Goal: Task Accomplishment & Management: Complete application form

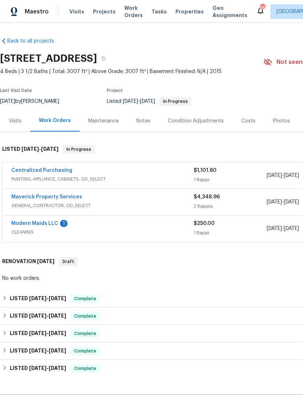
click at [189, 5] on div "Visits Projects Work Orders Tasks Properties Geo Assignments" at bounding box center [162, 11] width 187 height 15
click at [177, 9] on span "Properties" at bounding box center [189, 11] width 28 height 7
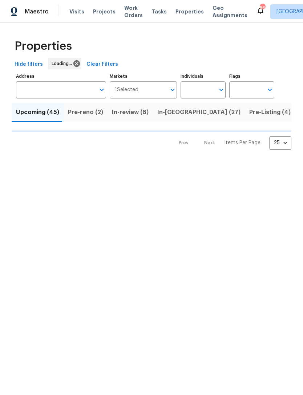
click at [203, 84] on input "text" at bounding box center [198, 89] width 34 height 17
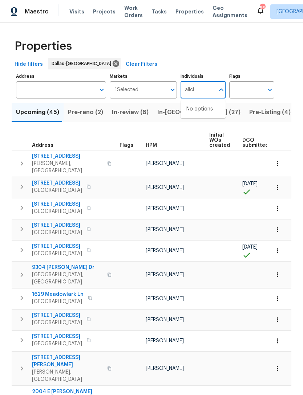
type input "alicia"
click at [207, 112] on li "[PERSON_NAME]" at bounding box center [202, 112] width 33 height 15
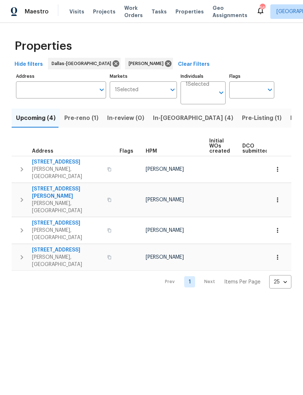
click at [84, 118] on span "Pre-reno (1)" at bounding box center [81, 118] width 34 height 10
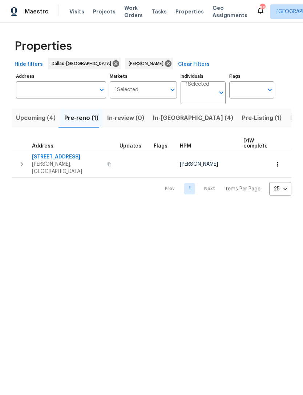
click at [66, 156] on span "5517 Grove Cove Dr" at bounding box center [67, 156] width 71 height 7
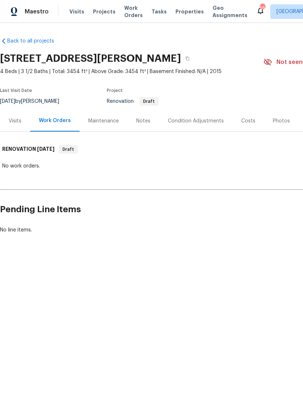
click at [202, 122] on div "Condition Adjustments" at bounding box center [196, 120] width 56 height 7
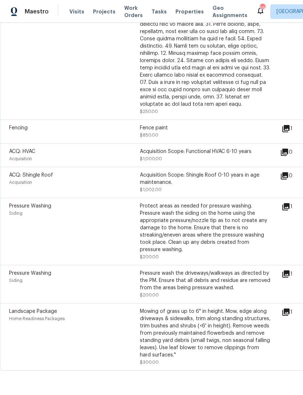
scroll to position [348, 0]
click at [156, 130] on div "Fence paint" at bounding box center [205, 128] width 131 height 7
click at [289, 130] on icon at bounding box center [285, 128] width 7 height 7
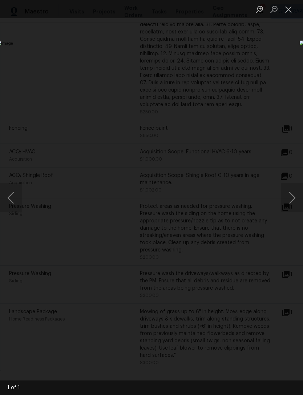
click at [270, 76] on div "Lightbox" at bounding box center [151, 197] width 303 height 395
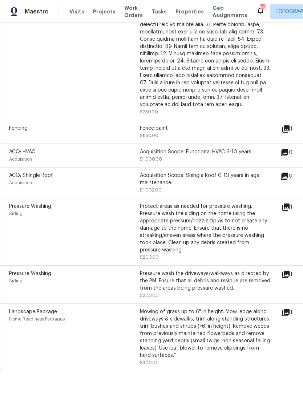
click at [293, 204] on div "Pressure Washing Siding Protect areas as needed for pressure washing. Pressure …" at bounding box center [205, 231] width 411 height 67
click at [286, 206] on icon at bounding box center [286, 207] width 9 height 9
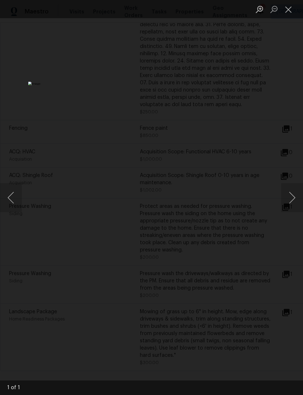
click at [293, 256] on div "Lightbox" at bounding box center [151, 197] width 303 height 395
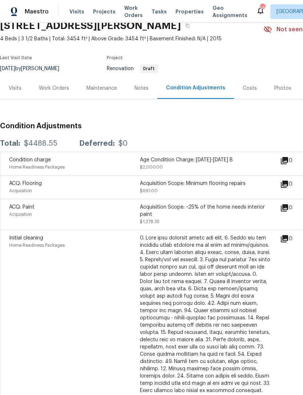
scroll to position [32, 0]
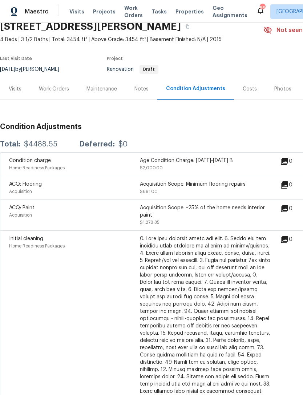
click at [144, 87] on div "Notes" at bounding box center [141, 88] width 14 height 7
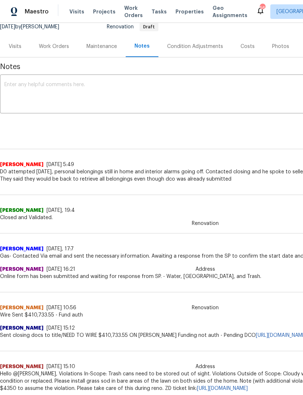
scroll to position [75, 0]
click at [50, 47] on div "Work Orders" at bounding box center [54, 46] width 30 height 7
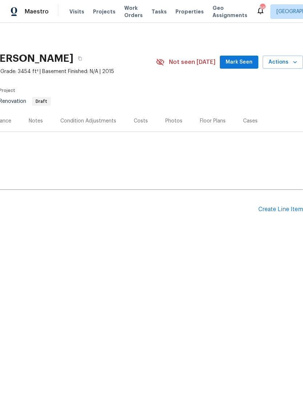
scroll to position [0, 108]
click at [288, 203] on div "Pending Line Items Create Line Item" at bounding box center [97, 210] width 411 height 34
click at [282, 209] on div "Create Line Item" at bounding box center [280, 209] width 45 height 7
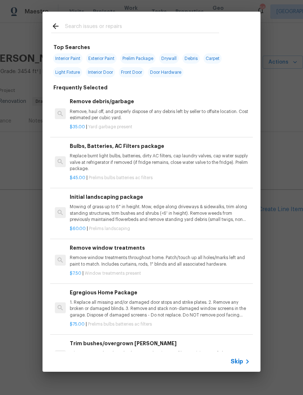
click at [186, 18] on div at bounding box center [135, 26] width 185 height 29
click at [155, 24] on input "text" at bounding box center [142, 27] width 154 height 11
type input "Steam clean"
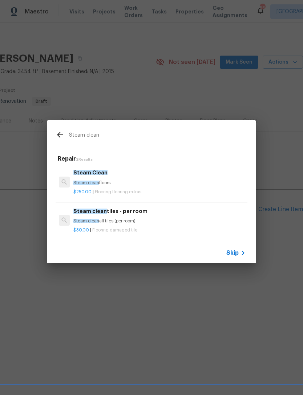
click at [110, 177] on div "Steam Clean Steam clean floors" at bounding box center [159, 177] width 172 height 17
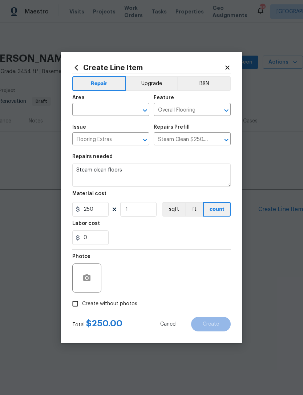
click at [103, 105] on input "text" at bounding box center [100, 110] width 57 height 11
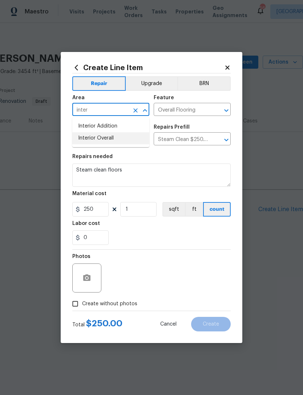
click at [116, 135] on li "Interior Overall" at bounding box center [110, 138] width 77 height 12
type input "Interior Overall"
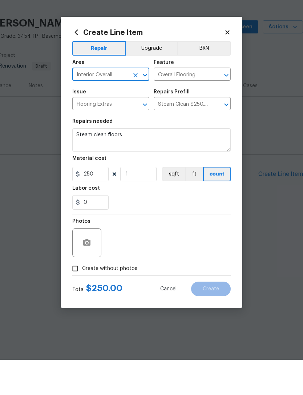
click at [98, 263] on div at bounding box center [86, 277] width 29 height 29
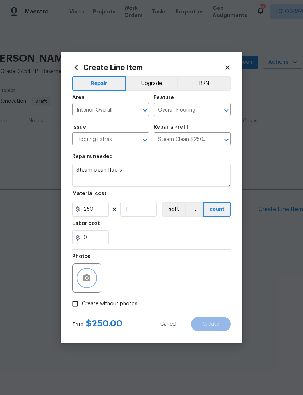
click at [94, 275] on button "button" at bounding box center [86, 277] width 17 height 17
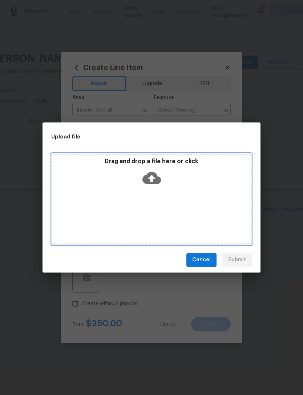
click at [173, 188] on div "Drag and drop a file here or click" at bounding box center [151, 173] width 198 height 31
click at [156, 171] on icon at bounding box center [151, 178] width 19 height 19
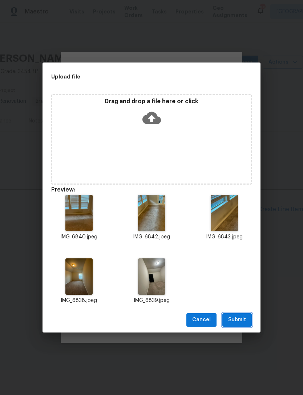
click at [240, 318] on span "Submit" at bounding box center [237, 319] width 18 height 9
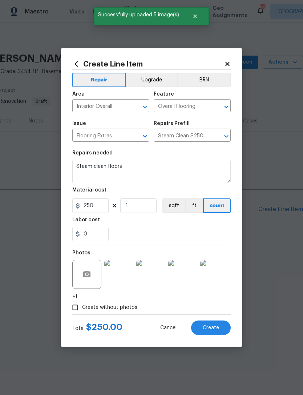
click at [218, 327] on span "Create" at bounding box center [211, 327] width 16 height 5
type input "0"
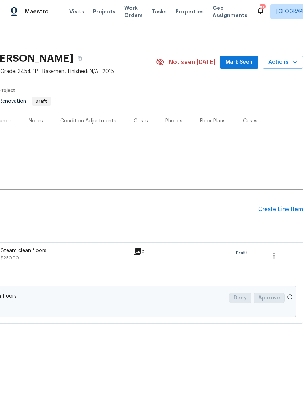
click at [292, 212] on div "Create Line Item" at bounding box center [280, 209] width 45 height 7
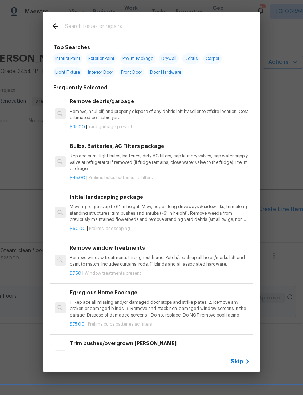
click at [147, 297] on div "Egregious Home Package 1. Replace all missing and/or damaged door stops and str…" at bounding box center [160, 303] width 180 height 30
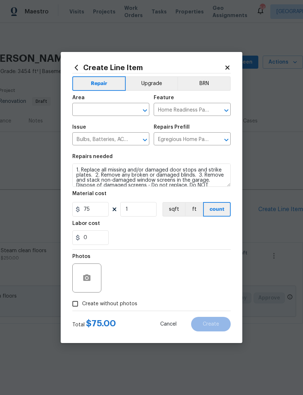
click at [99, 110] on input "text" at bounding box center [100, 110] width 57 height 11
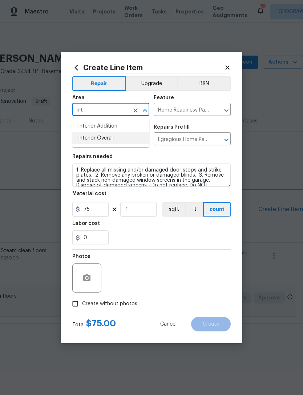
click at [136, 134] on li "Interior Overall" at bounding box center [110, 138] width 77 height 12
type input "Interior Overall"
click at [202, 237] on div "0" at bounding box center [151, 237] width 158 height 15
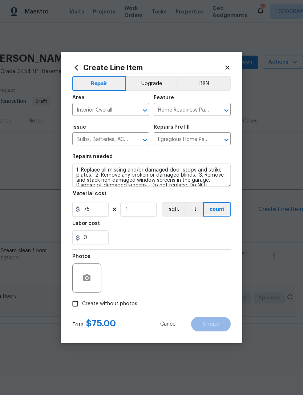
click at [110, 300] on label "Create without photos" at bounding box center [102, 304] width 69 height 14
click at [82, 300] on input "Create without photos" at bounding box center [75, 304] width 14 height 14
checkbox input "true"
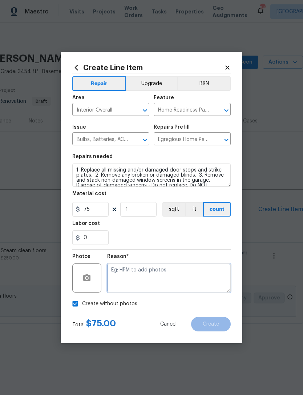
click at [156, 284] on textarea at bounding box center [169, 277] width 124 height 29
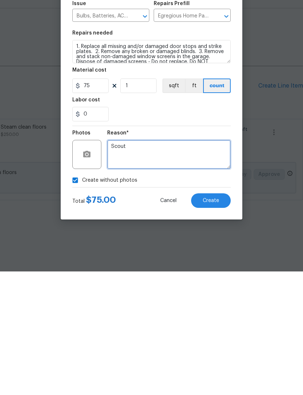
type textarea "Scout"
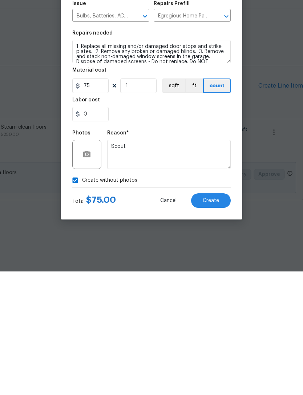
click at [218, 311] on div "Total $ 75.00 Cancel Create" at bounding box center [151, 321] width 158 height 20
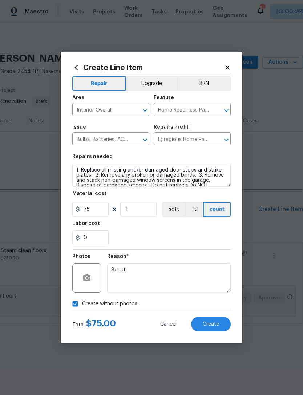
click at [220, 330] on button "Create" at bounding box center [211, 324] width 40 height 15
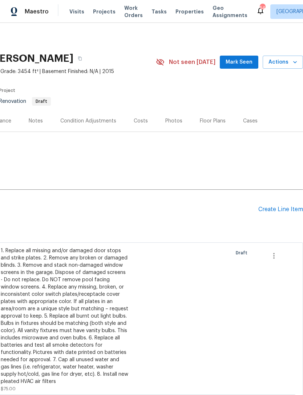
click at [288, 207] on div "Create Line Item" at bounding box center [280, 209] width 45 height 7
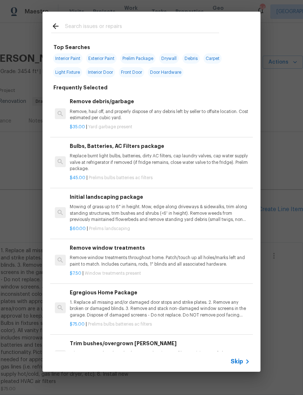
click at [191, 20] on div at bounding box center [135, 26] width 185 height 29
click at [189, 22] on input "text" at bounding box center [142, 27] width 154 height 11
type input "Land"
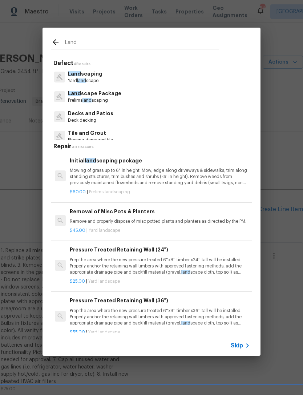
click at [140, 174] on p "Mowing of grass up to 6" in height. Mow, edge along driveways & sidewalks, trim…" at bounding box center [160, 176] width 180 height 19
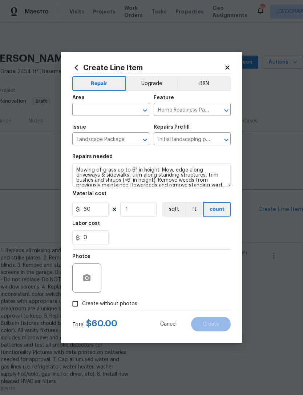
click at [102, 114] on input "text" at bounding box center [100, 110] width 57 height 11
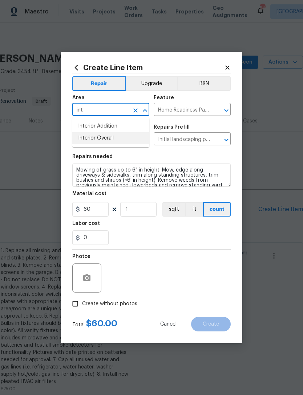
click at [136, 135] on li "Interior Overall" at bounding box center [110, 138] width 77 height 12
type input "Interior Overall"
click at [168, 245] on div "0" at bounding box center [151, 237] width 158 height 15
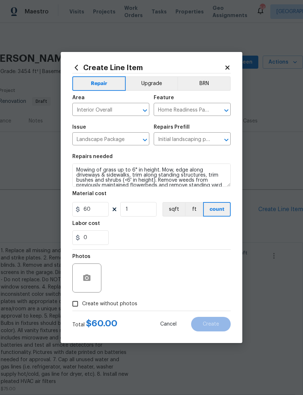
click at [122, 300] on label "Create without photos" at bounding box center [102, 304] width 69 height 14
click at [82, 300] on input "Create without photos" at bounding box center [75, 304] width 14 height 14
checkbox input "true"
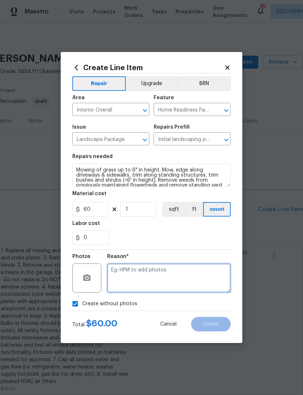
click at [148, 277] on textarea at bounding box center [169, 277] width 124 height 29
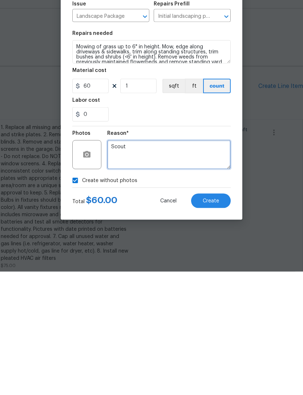
type textarea "Scout"
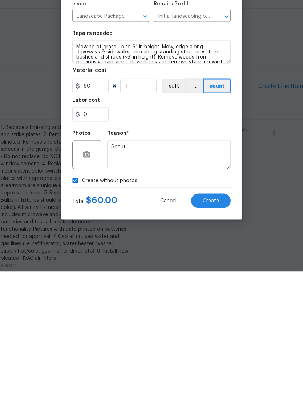
click at [215, 317] on button "Create" at bounding box center [211, 324] width 40 height 15
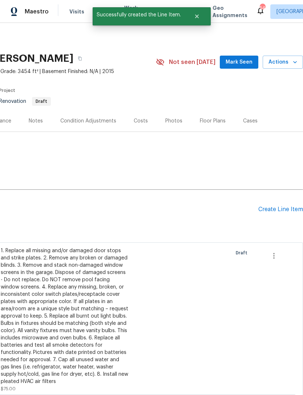
scroll to position [0, 0]
click at [274, 210] on div "Create Line Item" at bounding box center [280, 209] width 45 height 7
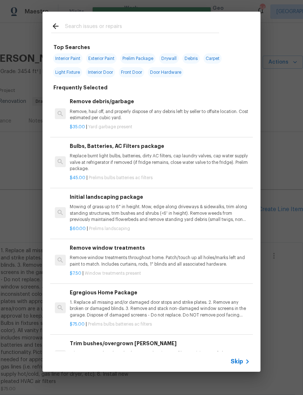
click at [169, 26] on input "text" at bounding box center [142, 27] width 154 height 11
type input "Paint"
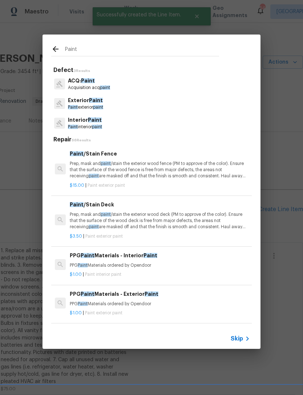
click at [96, 123] on p "Interior Paint" at bounding box center [85, 120] width 34 height 8
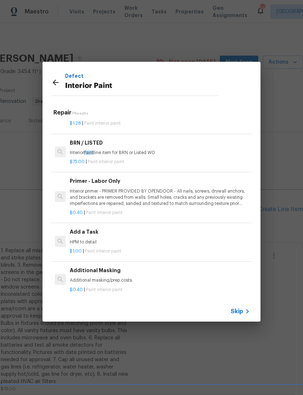
scroll to position [124, 0]
click at [98, 246] on div "$1.00 | Paint interior paint" at bounding box center [160, 250] width 180 height 9
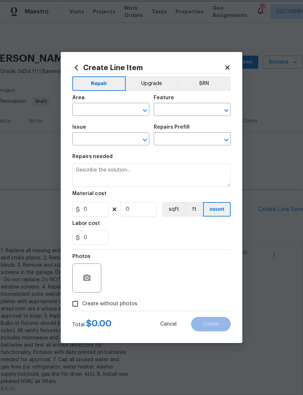
type input "Overall Paint"
type input "Interior Paint"
type input "Add a Task $1.00"
type textarea "HPM to detail"
type input "1"
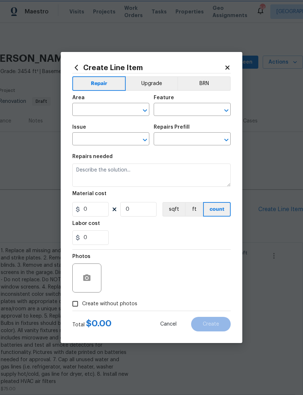
type input "1"
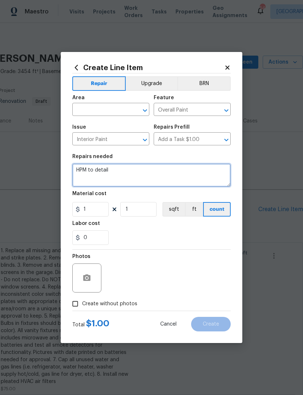
click at [107, 171] on textarea "HPM to detail" at bounding box center [151, 174] width 158 height 23
click at [98, 167] on textarea "HPM to detail" at bounding box center [151, 174] width 158 height 23
type textarea "Paint all interior wall scuffs, with matching color and sheen. Samples can be f…"
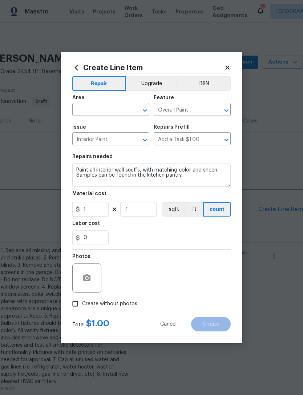
click at [112, 112] on input "text" at bounding box center [100, 110] width 57 height 11
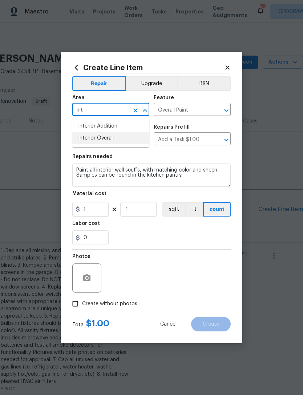
click at [122, 133] on li "Interior Overall" at bounding box center [110, 138] width 77 height 12
type input "Interior Overall"
click at [102, 208] on input "1" at bounding box center [90, 209] width 36 height 15
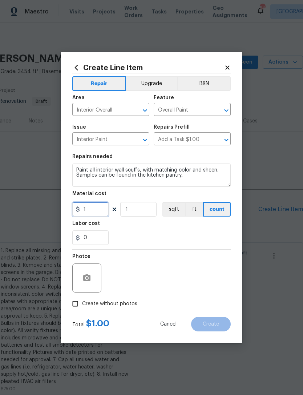
click at [102, 208] on input "1" at bounding box center [90, 209] width 36 height 15
click at [196, 246] on section "Repairs needed Paint all interior wall scuffs, with matching color and sheen. S…" at bounding box center [151, 200] width 158 height 100
click at [101, 211] on input "359" at bounding box center [90, 209] width 36 height 15
type input "350"
click at [165, 242] on div "0" at bounding box center [151, 237] width 158 height 15
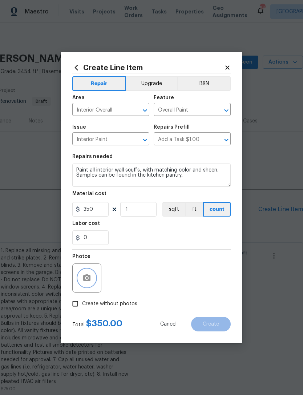
click at [93, 279] on button "button" at bounding box center [86, 277] width 17 height 17
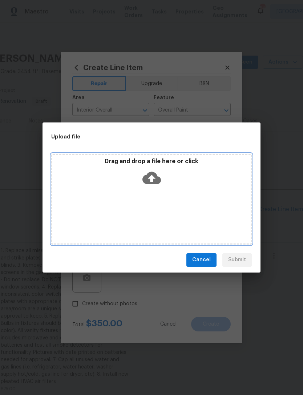
click at [164, 184] on div "Drag and drop a file here or click" at bounding box center [151, 173] width 198 height 31
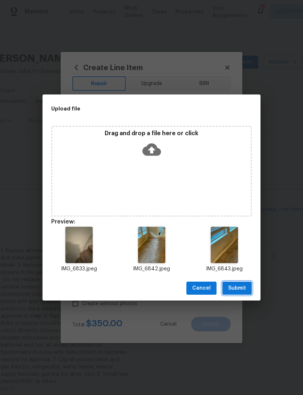
click at [238, 286] on span "Submit" at bounding box center [237, 288] width 18 height 9
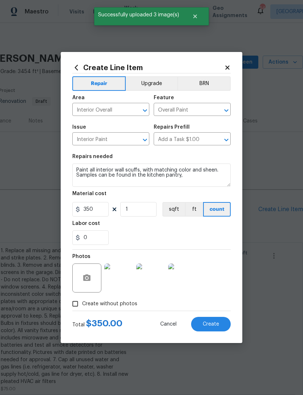
click at [210, 322] on span "Create" at bounding box center [211, 324] width 16 height 5
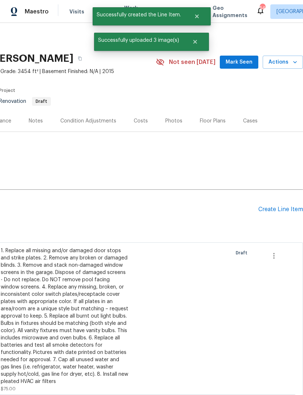
click at [286, 207] on div "Create Line Item" at bounding box center [280, 209] width 45 height 7
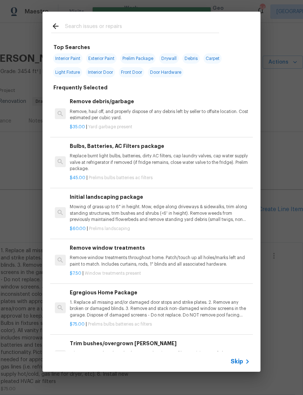
click at [173, 18] on div at bounding box center [135, 26] width 185 height 29
click at [206, 22] on input "text" at bounding box center [142, 27] width 154 height 11
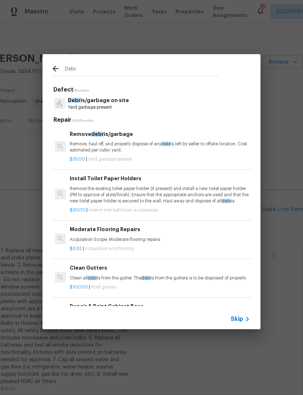
type input "Debr"
click at [132, 98] on div "Debr is/garbage on site Yard garbage present" at bounding box center [151, 104] width 201 height 20
click at [132, 142] on p "Remove, haul off, and properly dispose of any debr is left by seller to offsite…" at bounding box center [160, 147] width 180 height 12
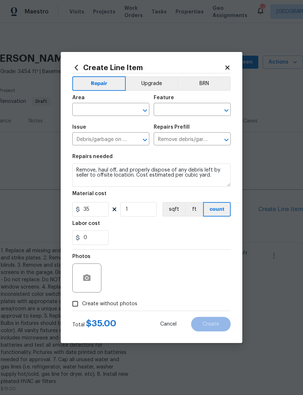
click at [107, 105] on input "text" at bounding box center [100, 110] width 57 height 11
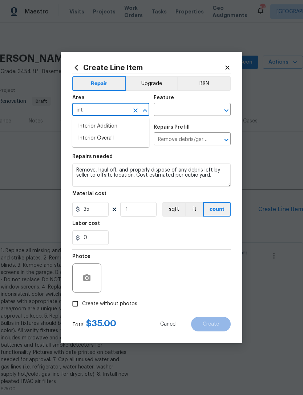
click at [130, 135] on li "Interior Overall" at bounding box center [110, 138] width 77 height 12
type input "Interior Overall"
click at [183, 108] on input "text" at bounding box center [182, 110] width 57 height 11
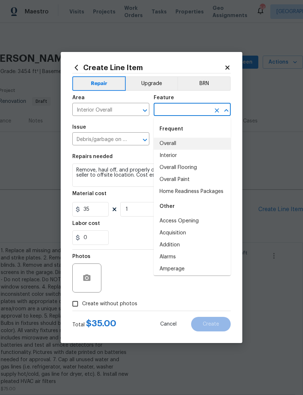
click at [177, 143] on li "Overall" at bounding box center [192, 144] width 77 height 12
type input "Overall"
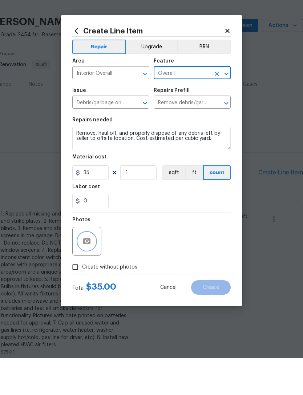
click at [94, 269] on button "button" at bounding box center [86, 277] width 17 height 17
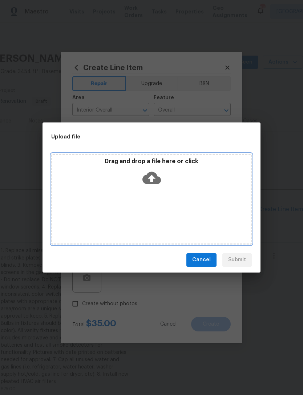
click at [148, 177] on icon at bounding box center [151, 177] width 19 height 12
